Goal: Information Seeking & Learning: Learn about a topic

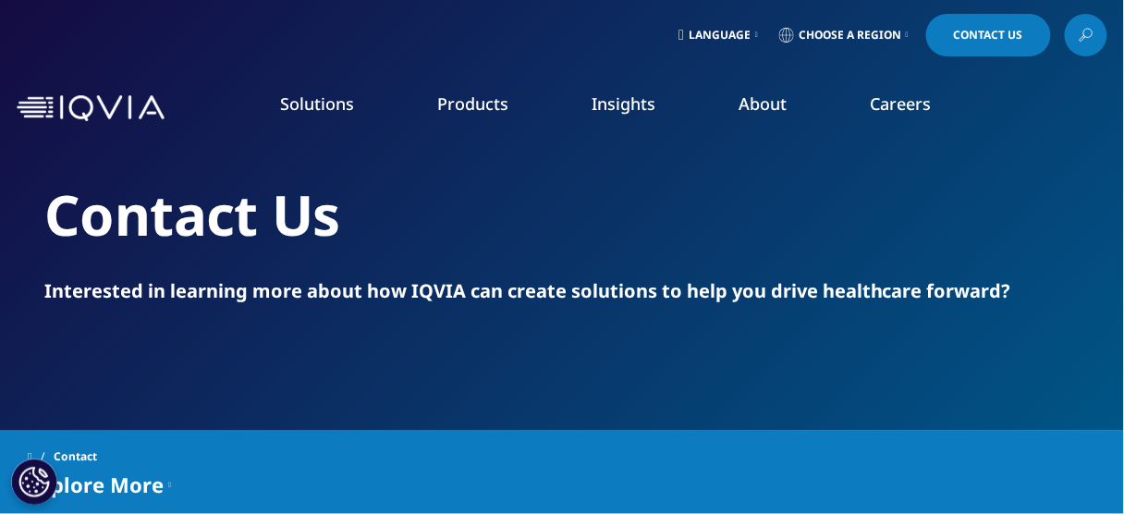
click at [594, 248] on link "News" at bounding box center [713, 248] width 275 height 20
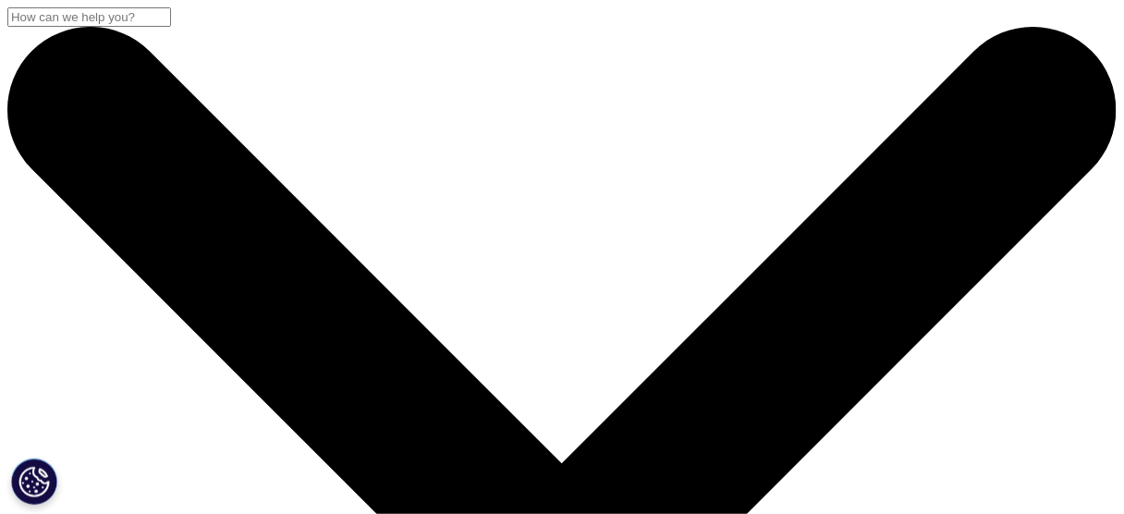
drag, startPoint x: 79, startPoint y: 245, endPoint x: 282, endPoint y: 368, distance: 237.6
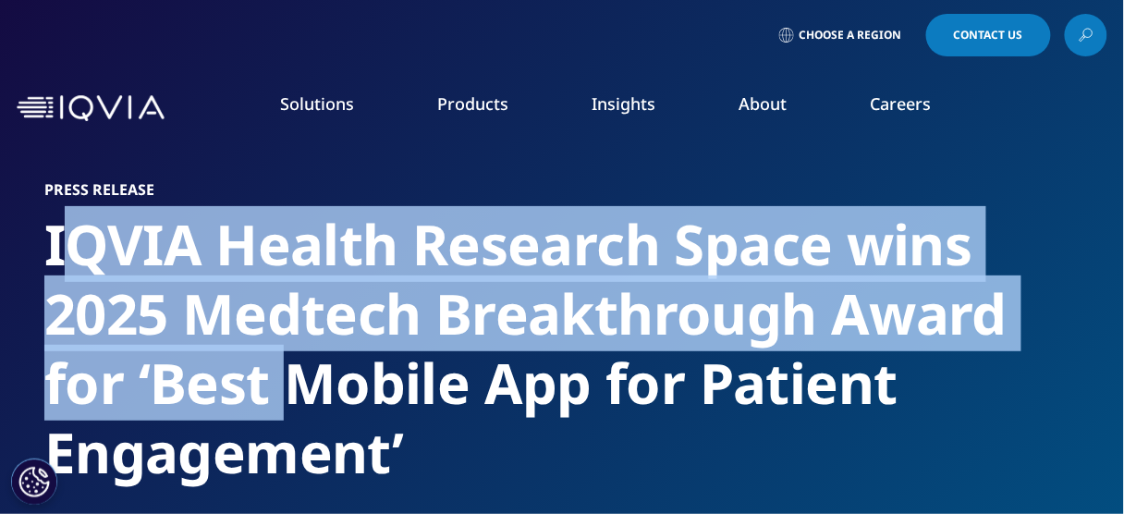
click at [282, 368] on h2 "IQVIA Health Research Space wins 2025 Medtech Breakthrough Award for ‘Best Mobi…" at bounding box center [561, 348] width 1035 height 277
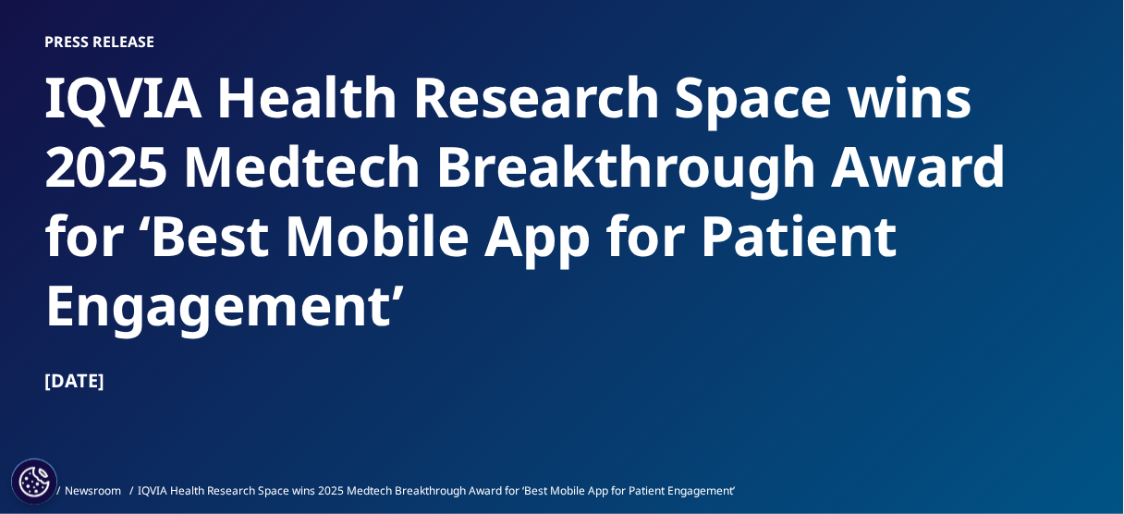
click at [360, 299] on h2 "IQVIA Health Research Space wins 2025 Medtech Breakthrough Award for ‘Best Mobi…" at bounding box center [561, 200] width 1035 height 277
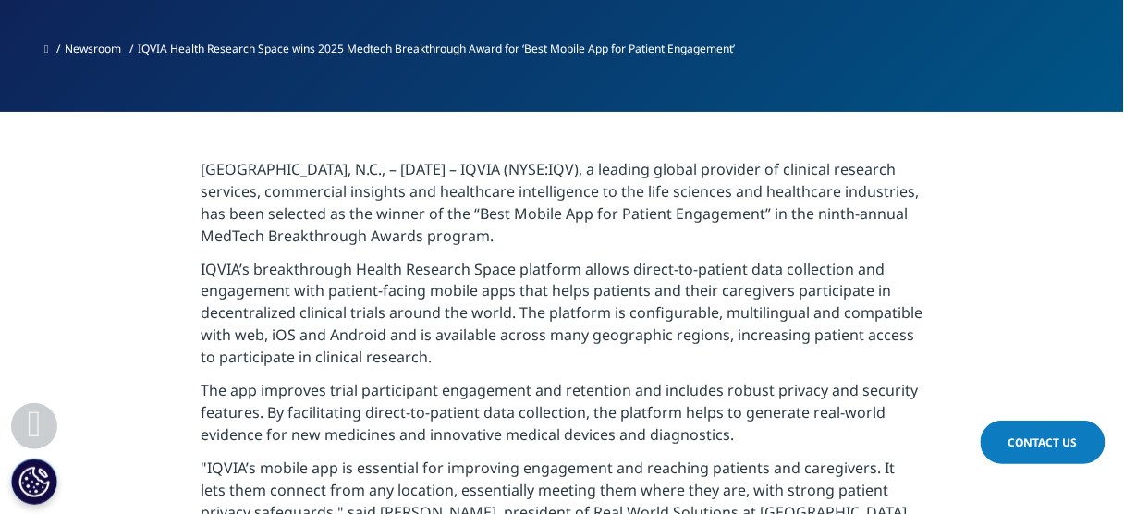
scroll to position [592, 0]
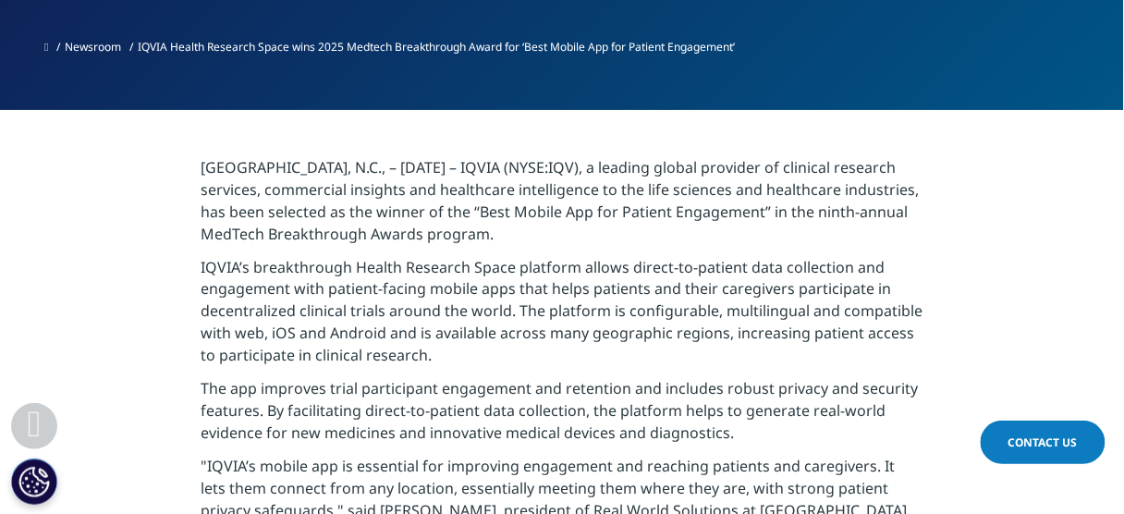
drag, startPoint x: 347, startPoint y: 211, endPoint x: 575, endPoint y: 238, distance: 229.9
click at [575, 238] on p "[GEOGRAPHIC_DATA], N.C., – [DATE] – IQVIA (NYSE:IQV), a leading global provider…" at bounding box center [562, 206] width 722 height 100
copy p "selected as the winner of the “Best Mobile App for Patient Engagement” in the n…"
